Goal: Task Accomplishment & Management: Use online tool/utility

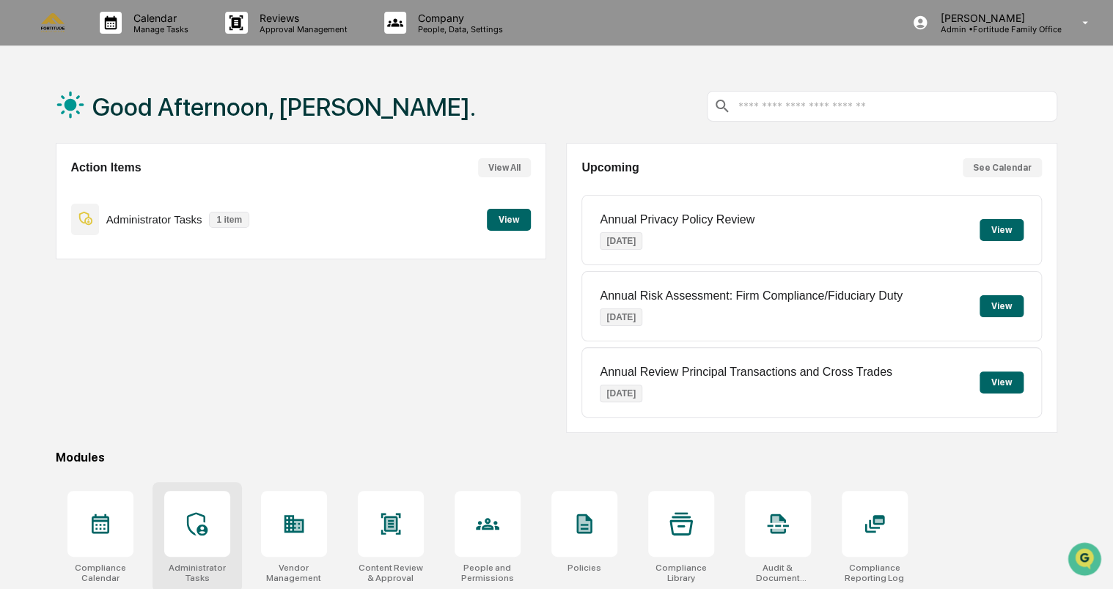
click at [211, 528] on div at bounding box center [197, 524] width 66 height 66
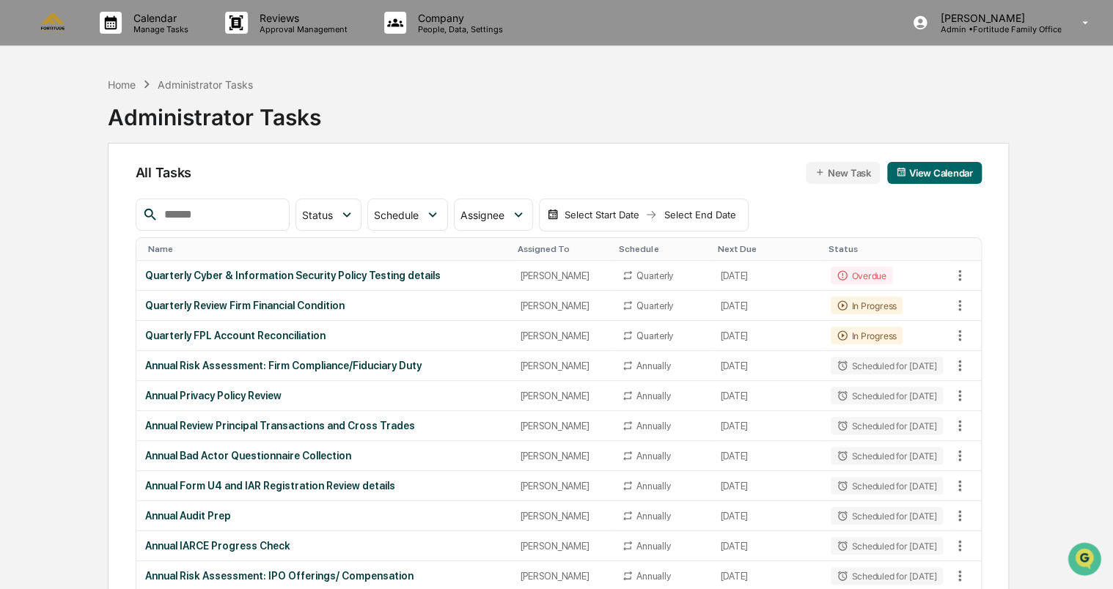
drag, startPoint x: 375, startPoint y: 3, endPoint x: 521, endPoint y: 84, distance: 167.3
click at [521, 84] on div "Home Administrator Tasks Administrator Tasks" at bounding box center [559, 106] width 902 height 73
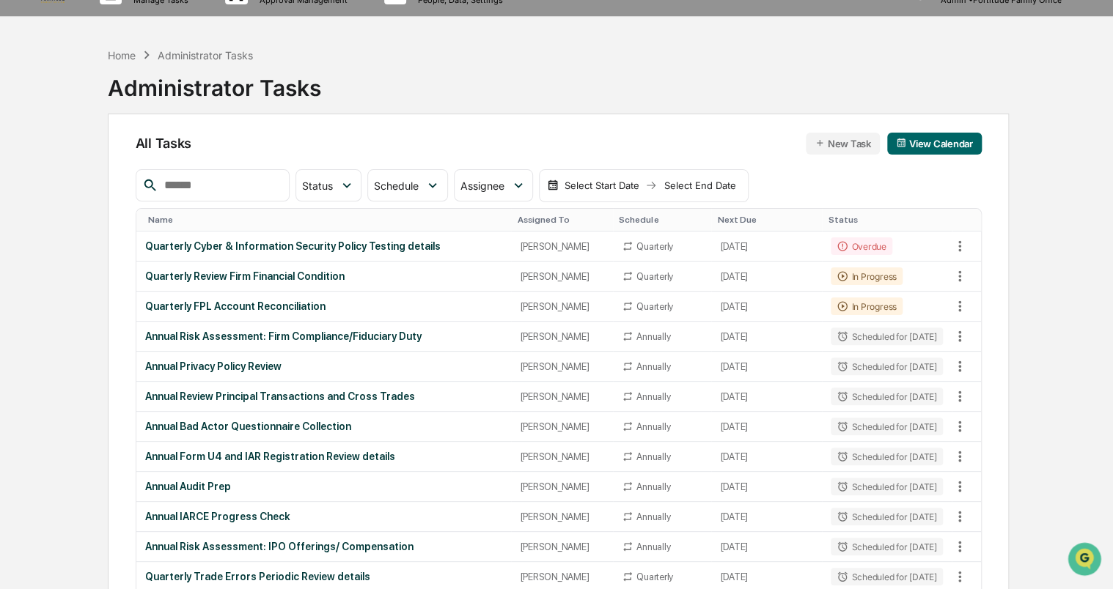
scroll to position [29, 0]
click at [268, 304] on div "Quarterly FPL Account Reconciliation" at bounding box center [324, 307] width 358 height 12
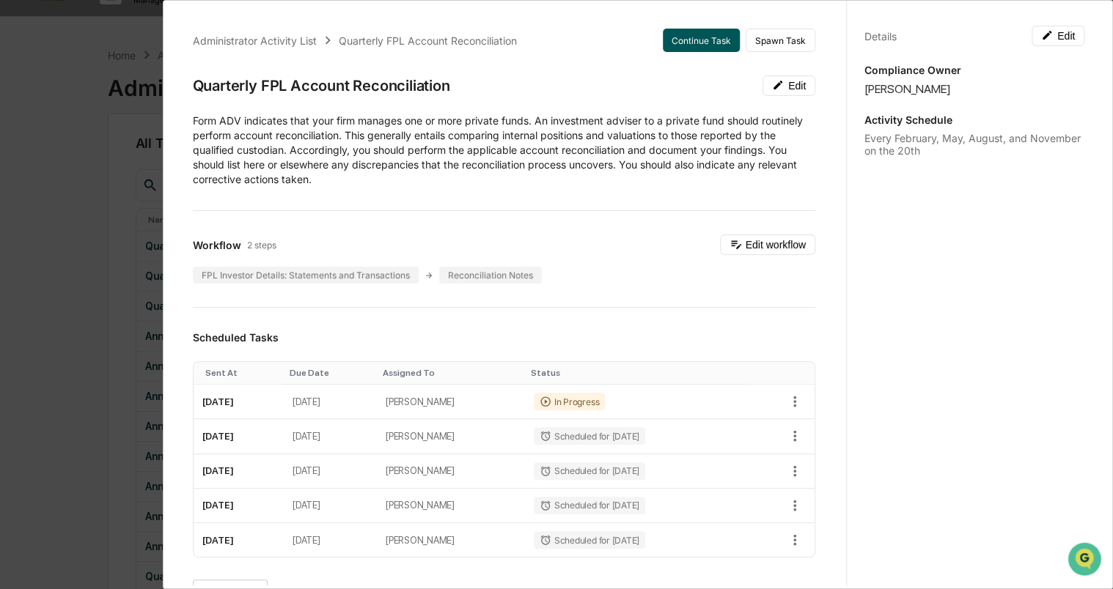
click at [689, 41] on button "Continue Task" at bounding box center [701, 40] width 77 height 23
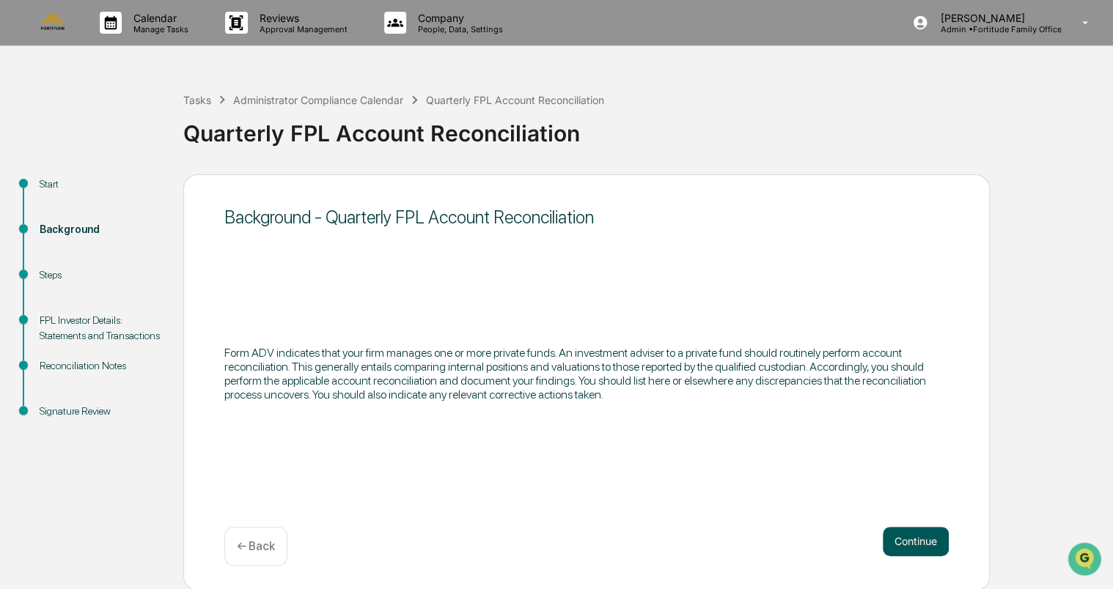
click at [923, 539] on button "Continue" at bounding box center [916, 541] width 66 height 29
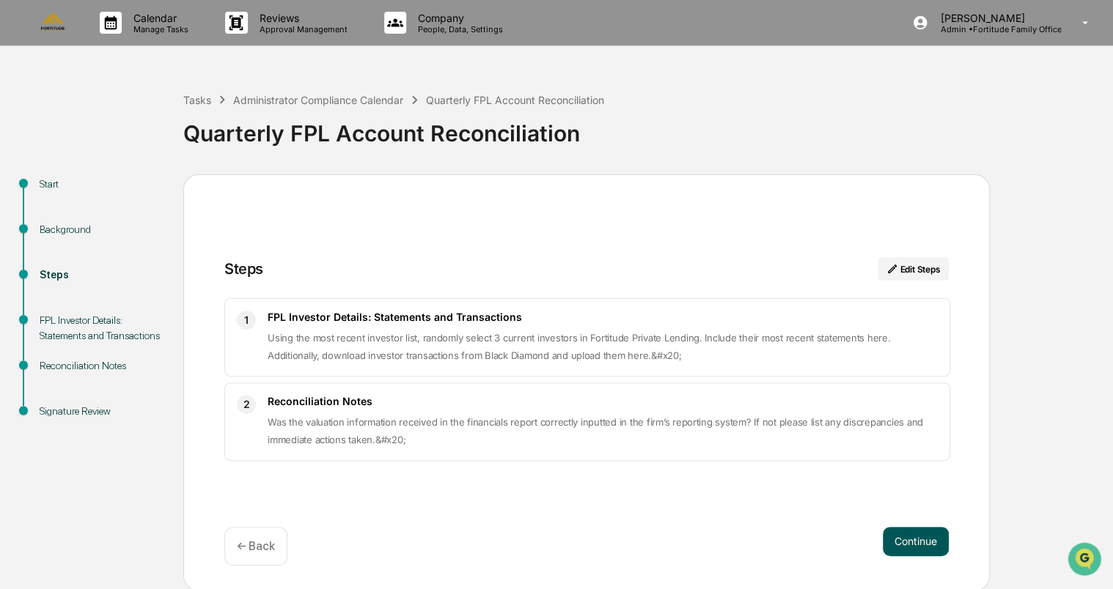
click at [919, 539] on button "Continue" at bounding box center [916, 541] width 66 height 29
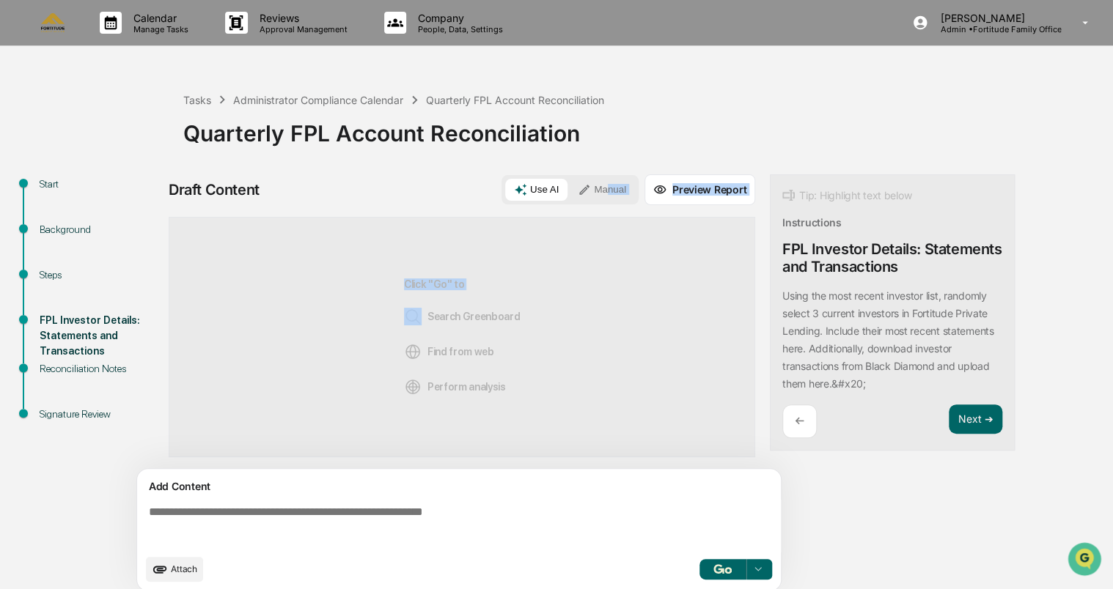
click at [606, 213] on div "Draft Content Use AI Manual Preview Report Sources Click "Go" to Search Greenbo…" at bounding box center [462, 387] width 586 height 426
drag, startPoint x: 606, startPoint y: 213, endPoint x: 592, endPoint y: 213, distance: 14.7
click at [592, 209] on div "Draft Content Use AI Manual Preview Report Sources Click "Go" to Search Greenbo…" at bounding box center [462, 387] width 586 height 426
click at [603, 191] on button "Manual" at bounding box center [602, 190] width 66 height 22
